Goal: Task Accomplishment & Management: Manage account settings

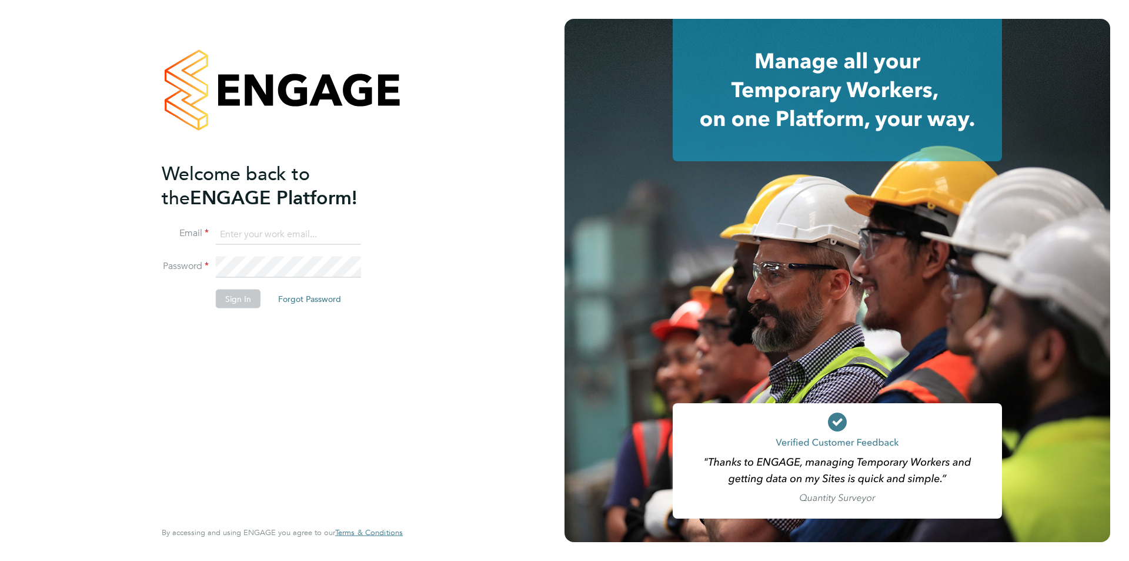
click at [262, 227] on input at bounding box center [288, 234] width 145 height 21
type input "[EMAIL_ADDRESS][DOMAIN_NAME]"
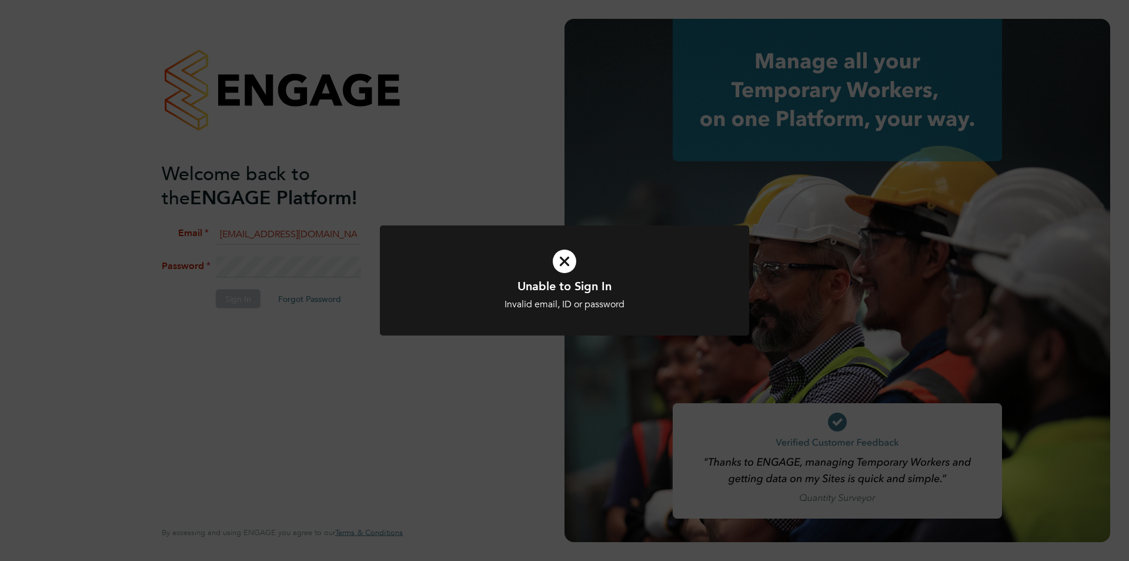
click at [564, 261] on icon at bounding box center [565, 261] width 306 height 46
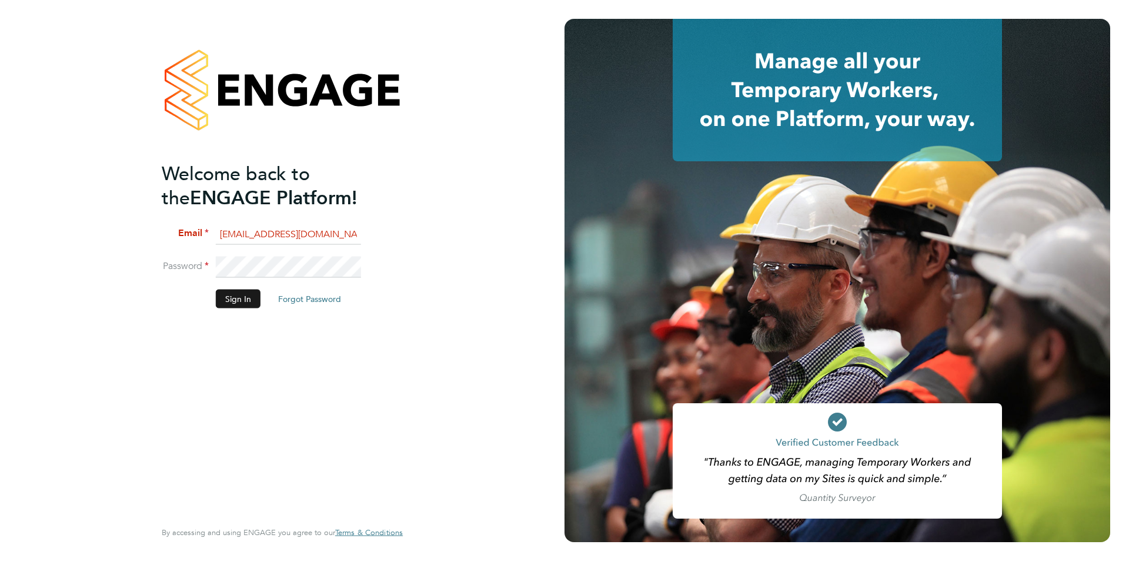
click at [254, 299] on button "Sign In" at bounding box center [238, 298] width 45 height 19
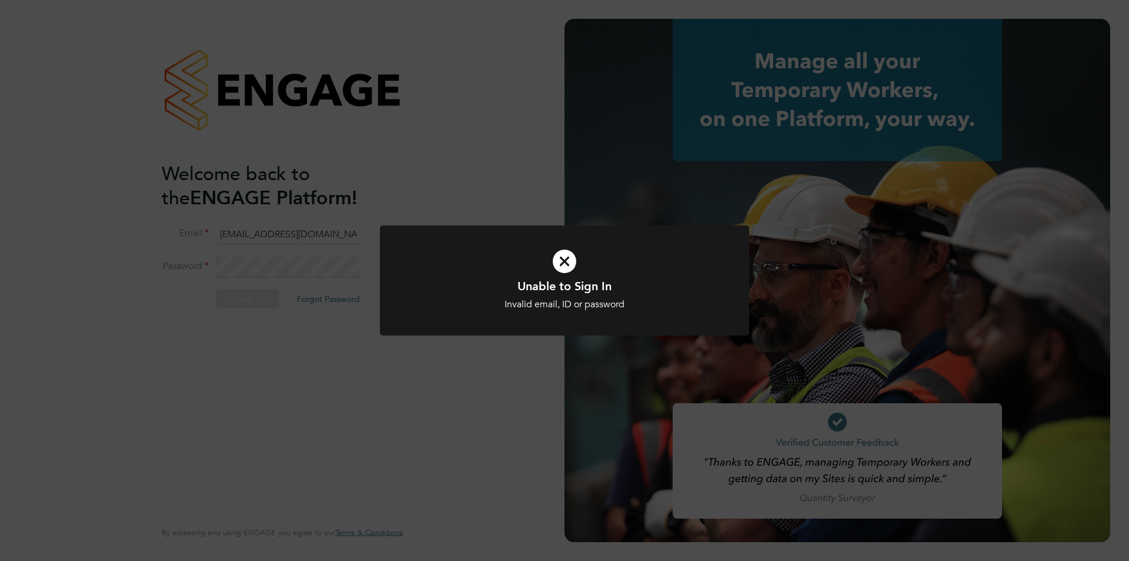
click at [558, 254] on icon at bounding box center [565, 261] width 306 height 46
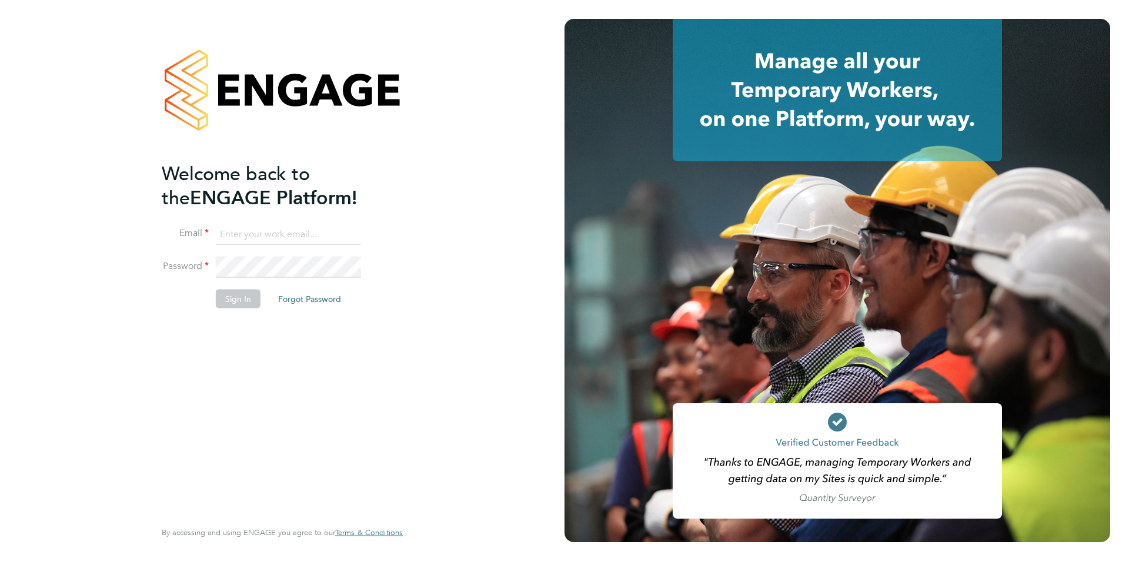
type input "[EMAIL_ADDRESS][DOMAIN_NAME]"
click at [238, 303] on button "Sign In" at bounding box center [238, 298] width 45 height 19
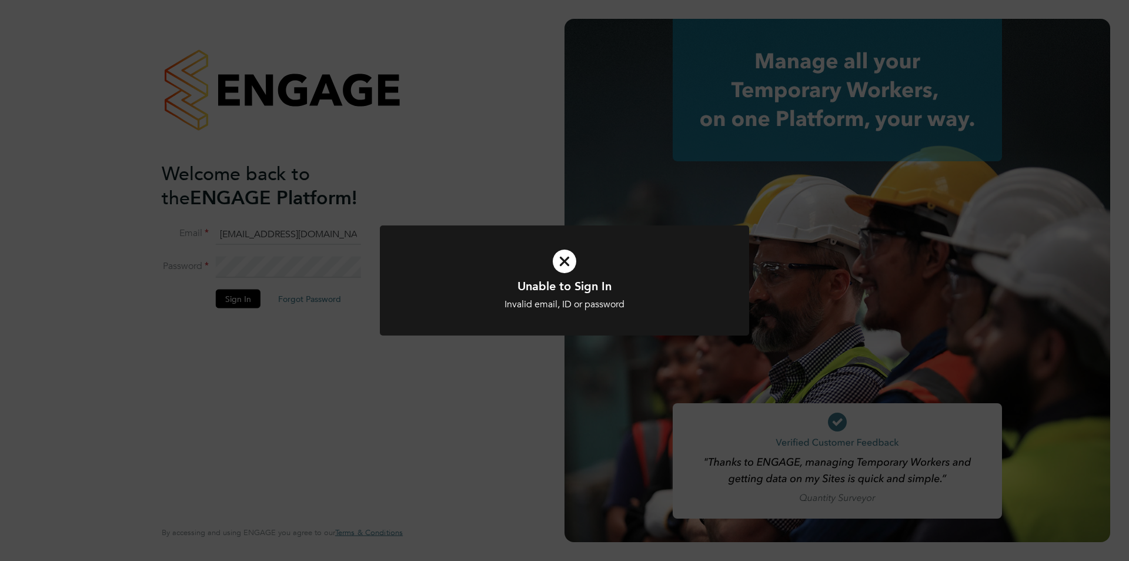
click at [574, 262] on icon at bounding box center [565, 261] width 306 height 46
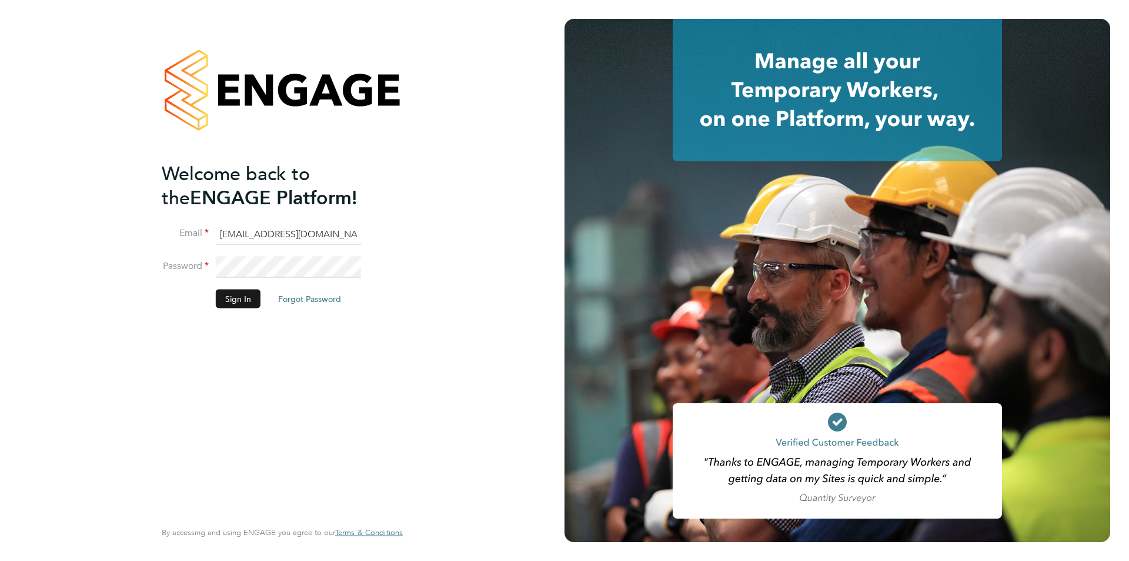
click at [236, 292] on button "Sign In" at bounding box center [238, 298] width 45 height 19
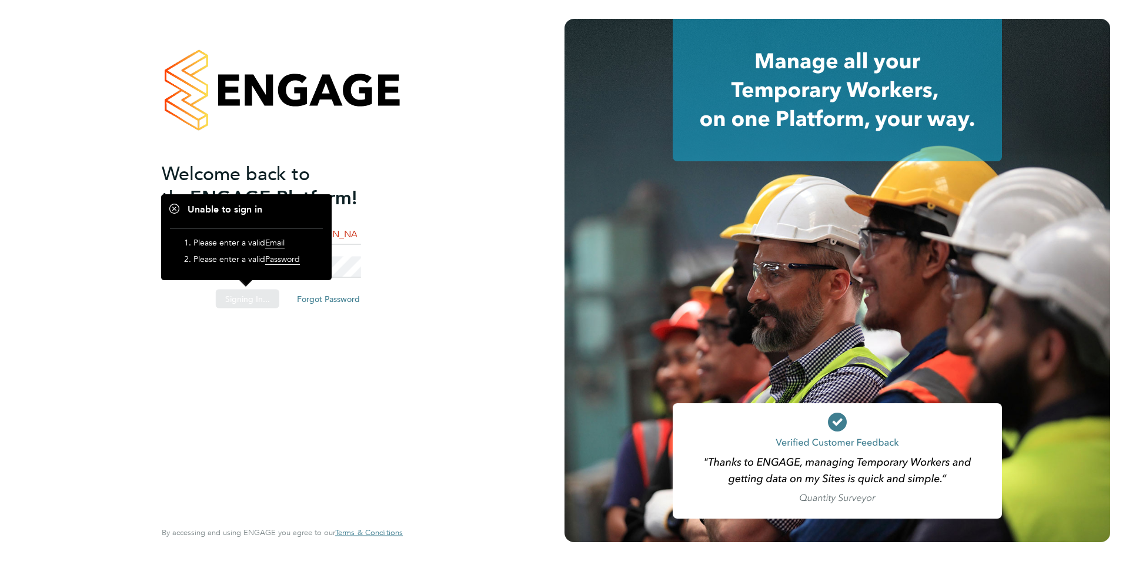
click at [372, 251] on div "Sorry, we are having problems connecting to our services." at bounding box center [282, 280] width 565 height 561
click at [234, 335] on div "Welcome back to the ENGAGE Platform! Email [EMAIL_ADDRESS][DOMAIN_NAME] Passwor…" at bounding box center [276, 339] width 229 height 356
click at [284, 263] on span "Password" at bounding box center [282, 259] width 35 height 11
click at [335, 305] on button "Forgot Password" at bounding box center [310, 298] width 82 height 19
